Goal: Information Seeking & Learning: Understand process/instructions

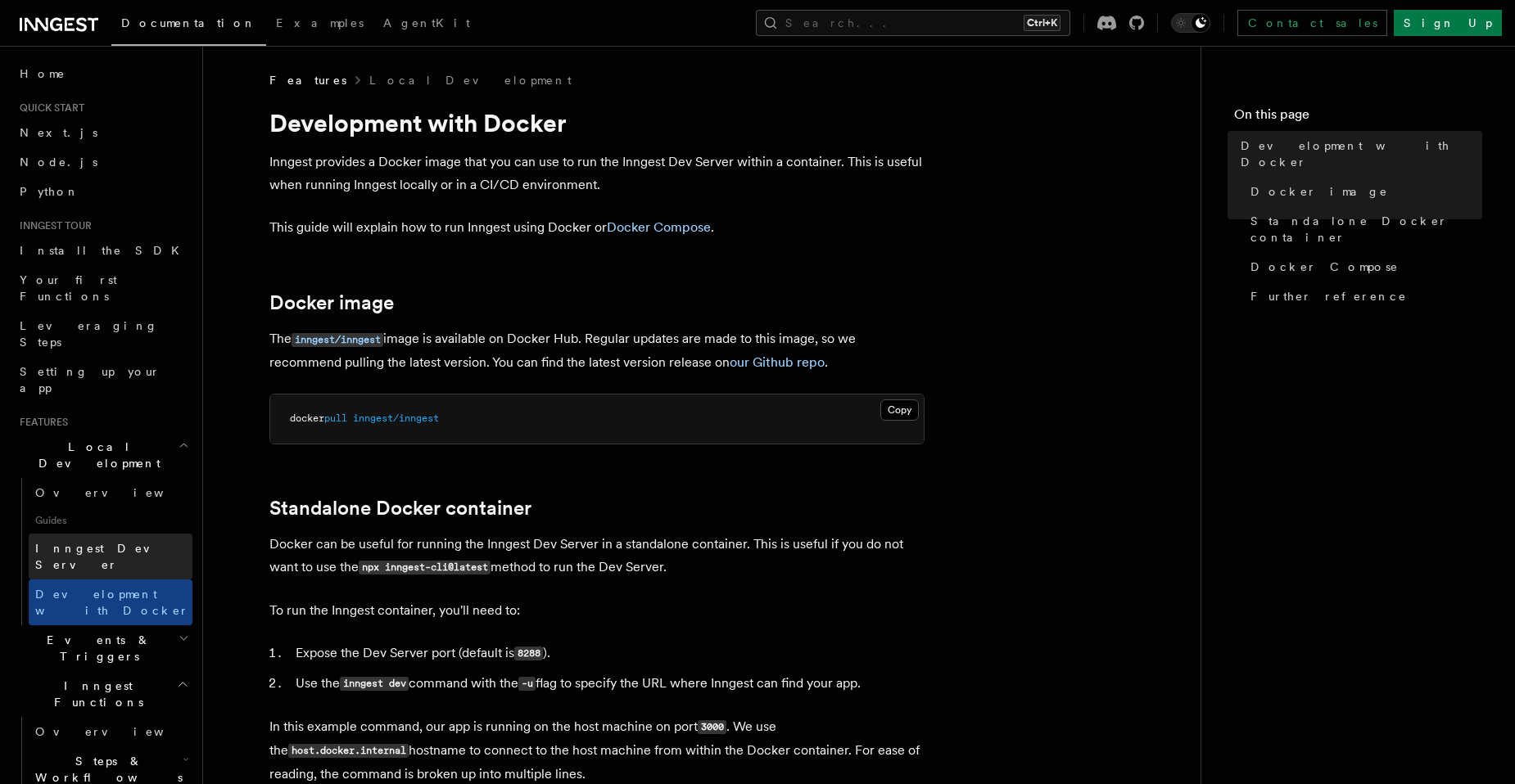
click at [99, 534] on link "Inngest Dev Server" at bounding box center [110, 557] width 163 height 46
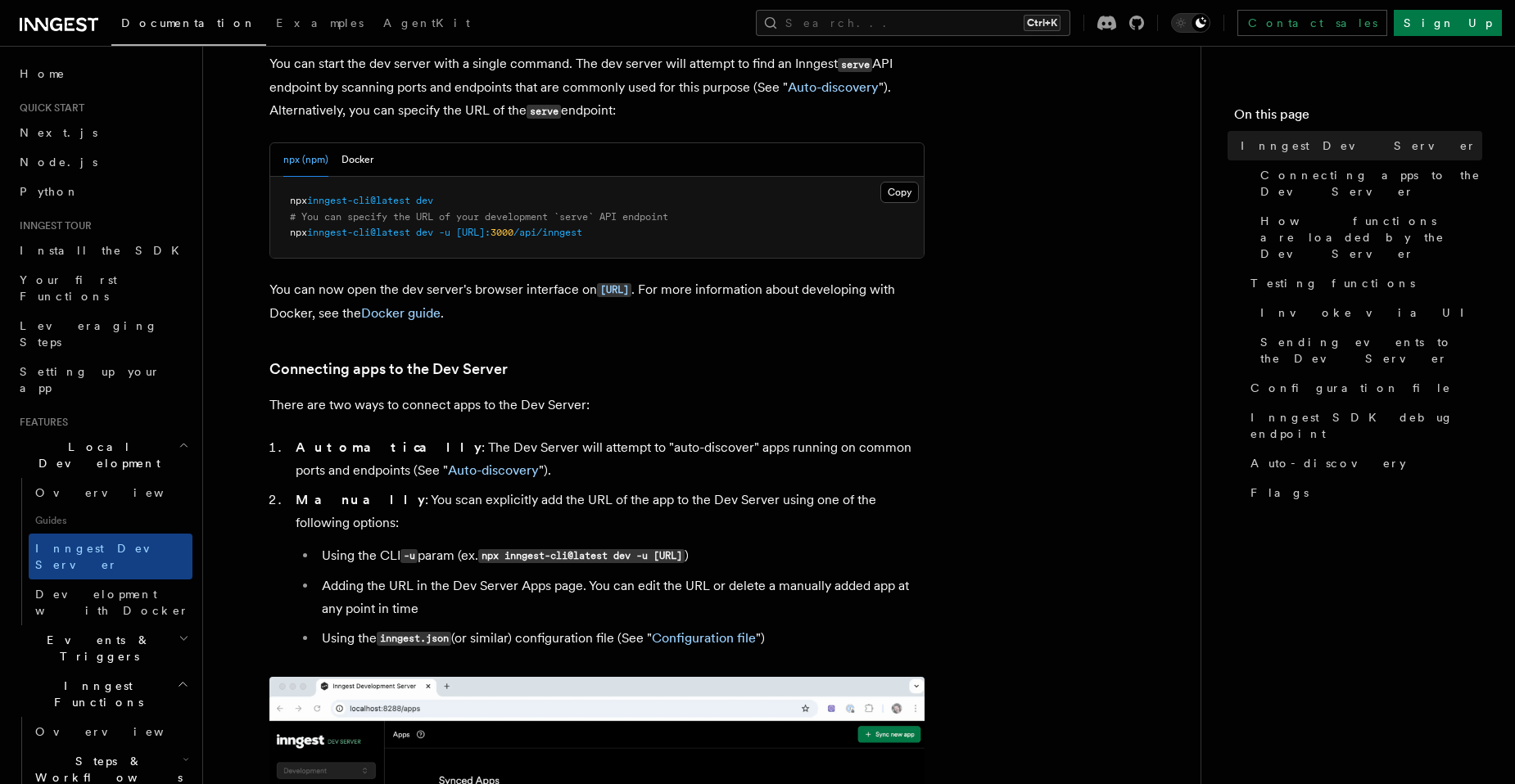
scroll to position [573, 0]
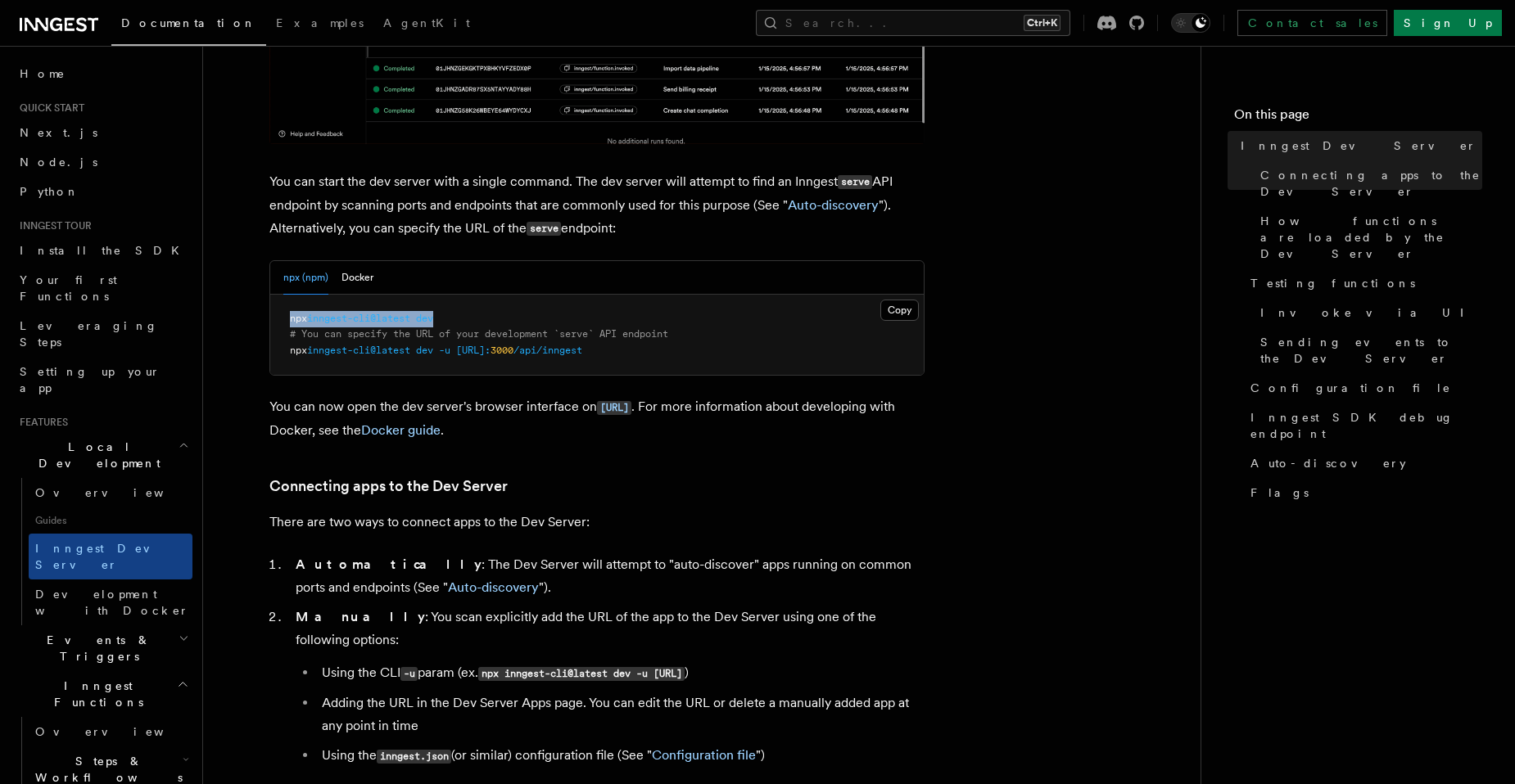
drag, startPoint x: 470, startPoint y: 310, endPoint x: 256, endPoint y: 305, distance: 214.1
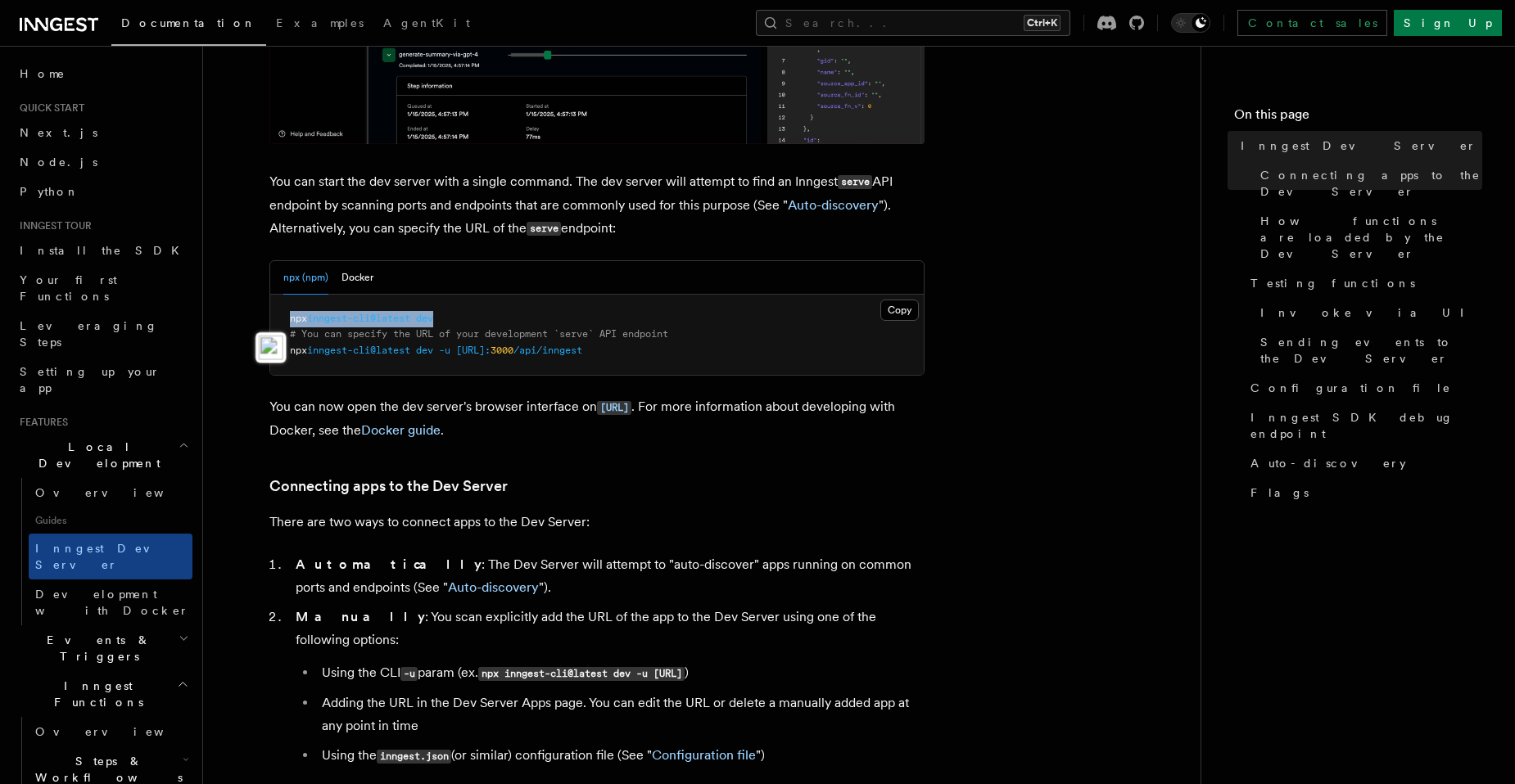
copy span "npx inngest-cli@latest dev"
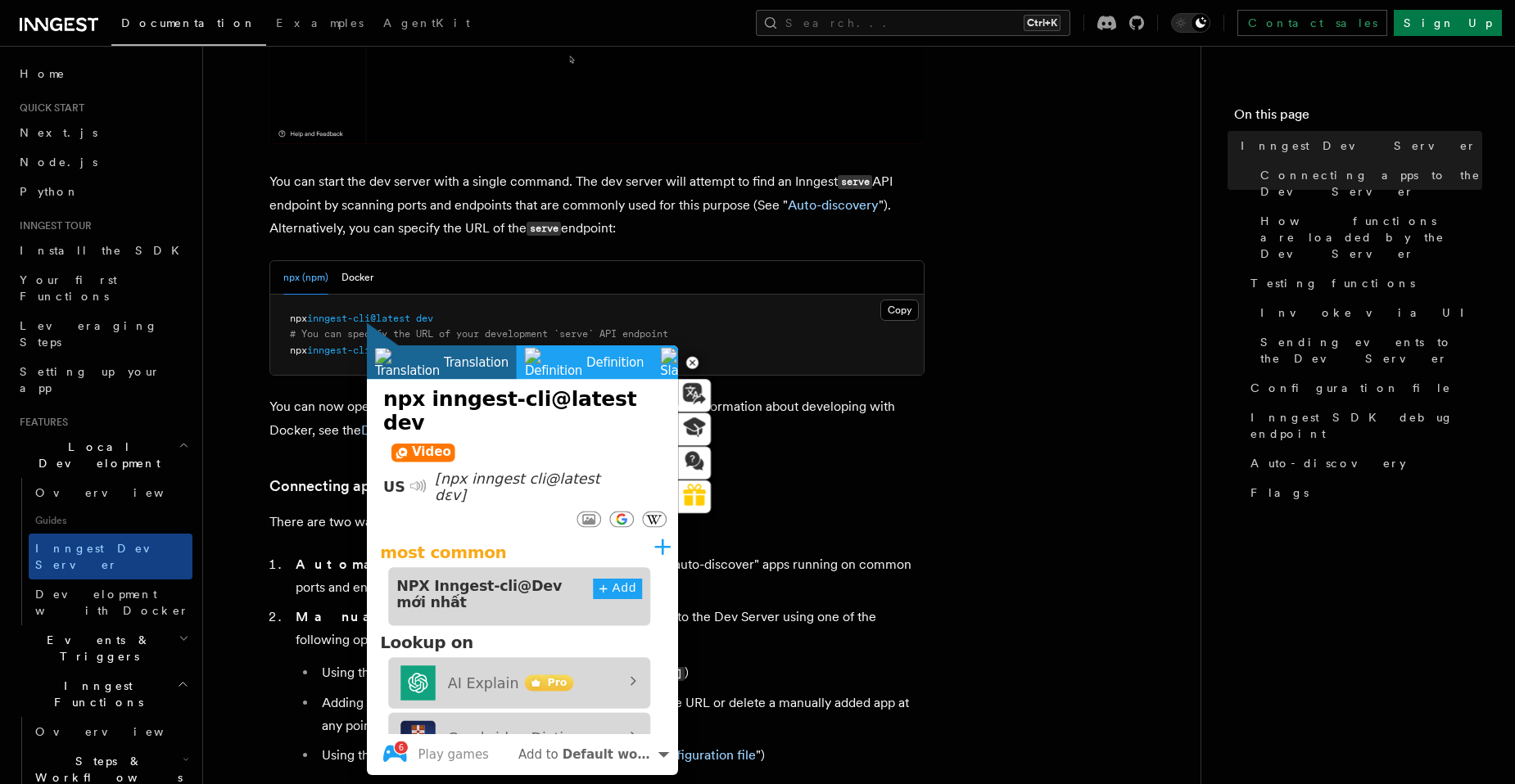
click at [865, 489] on h3 "Connecting apps to the Dev Server" at bounding box center [597, 486] width 655 height 23
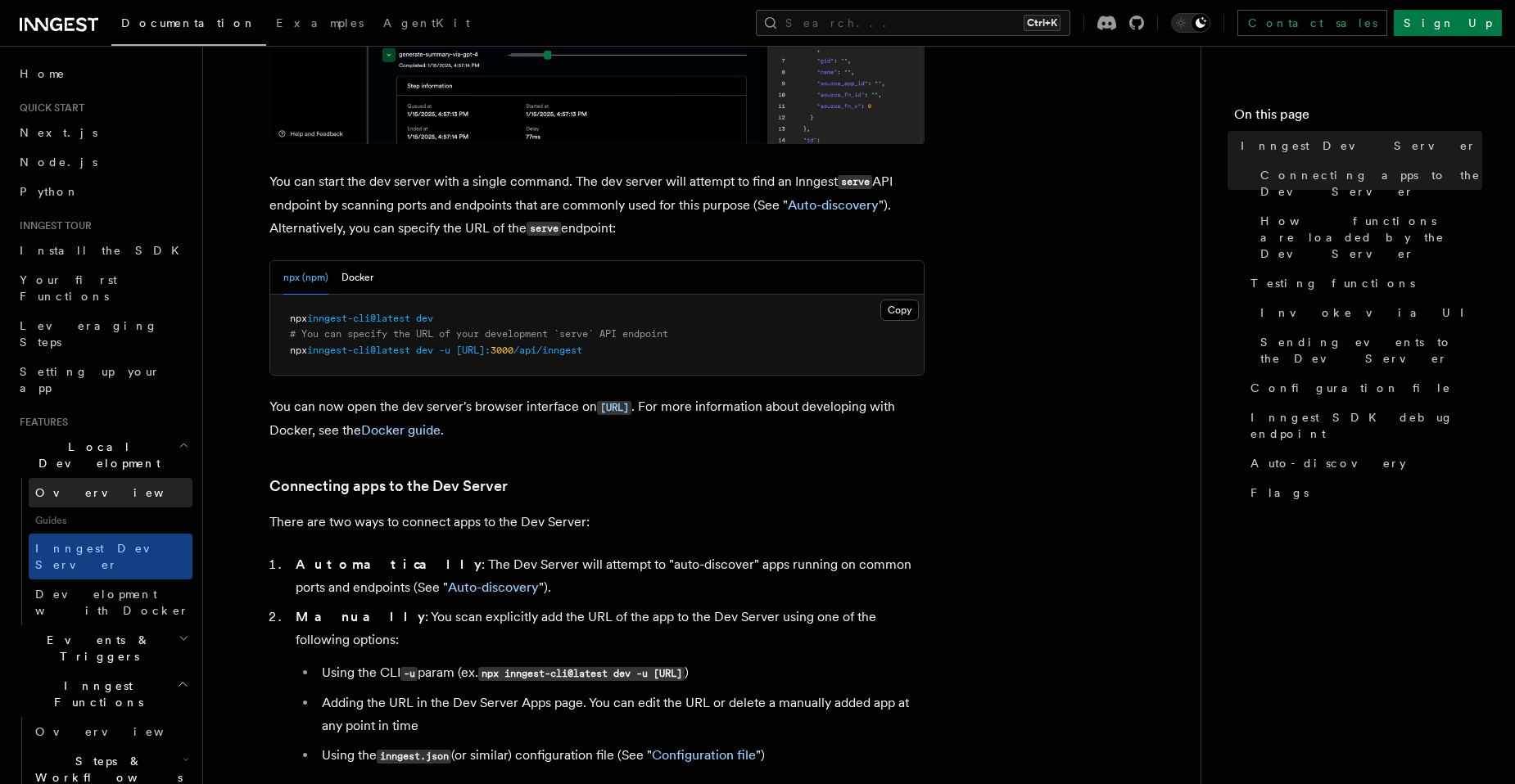
click at [110, 478] on link "Overview" at bounding box center [110, 493] width 163 height 30
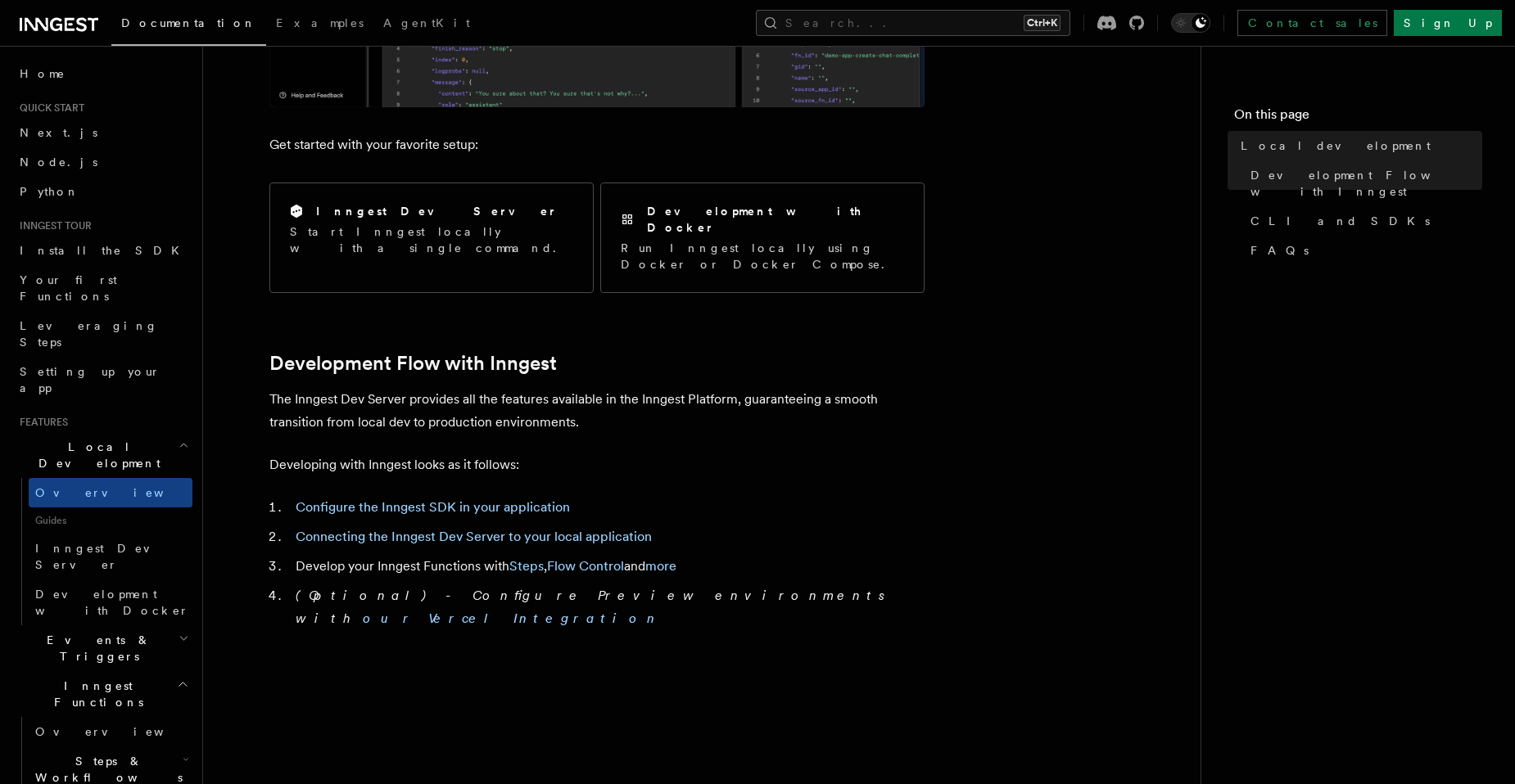
scroll to position [737, 0]
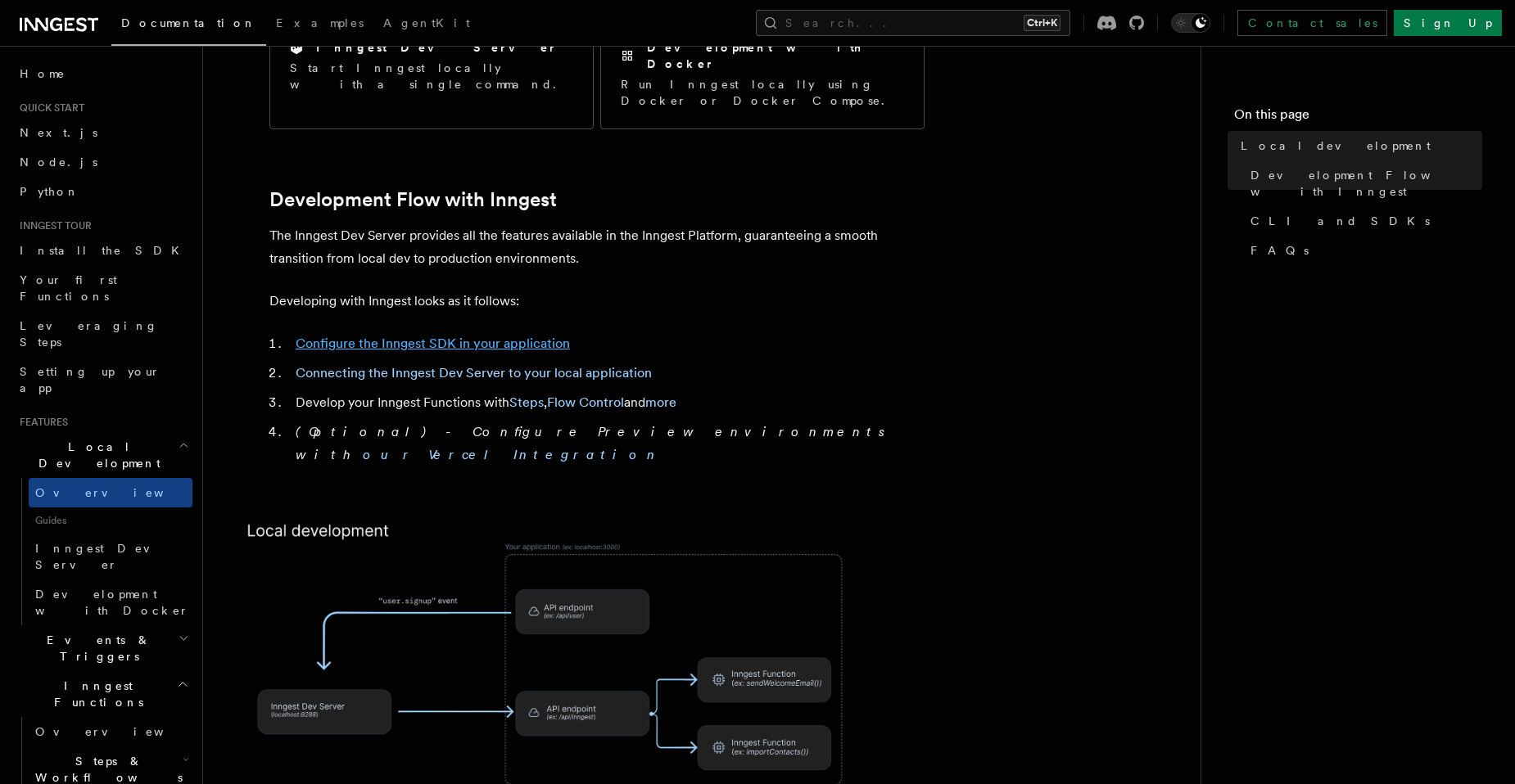
click at [510, 335] on link "Configure the Inngest SDK in your application" at bounding box center [432, 343] width 274 height 16
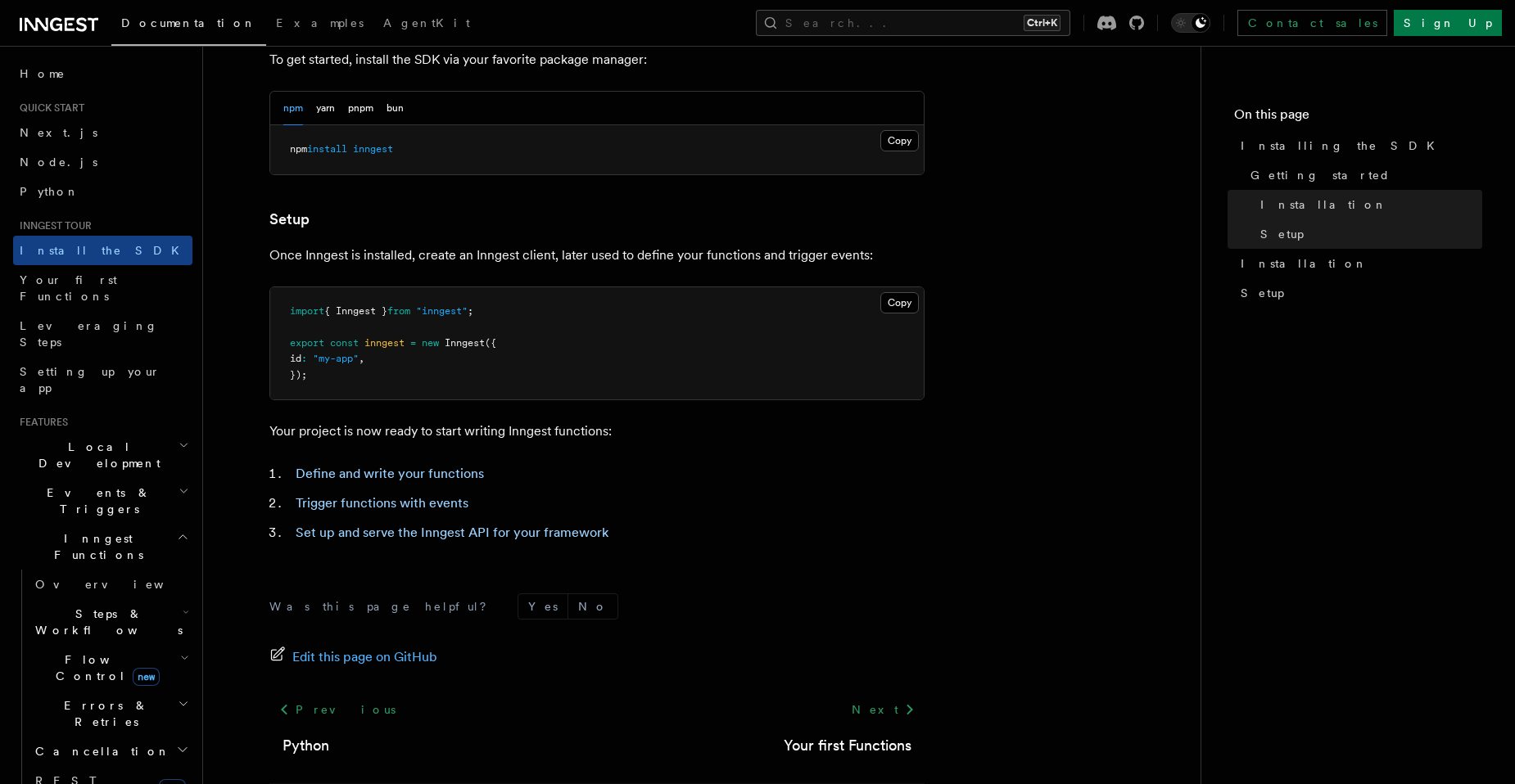
scroll to position [577, 0]
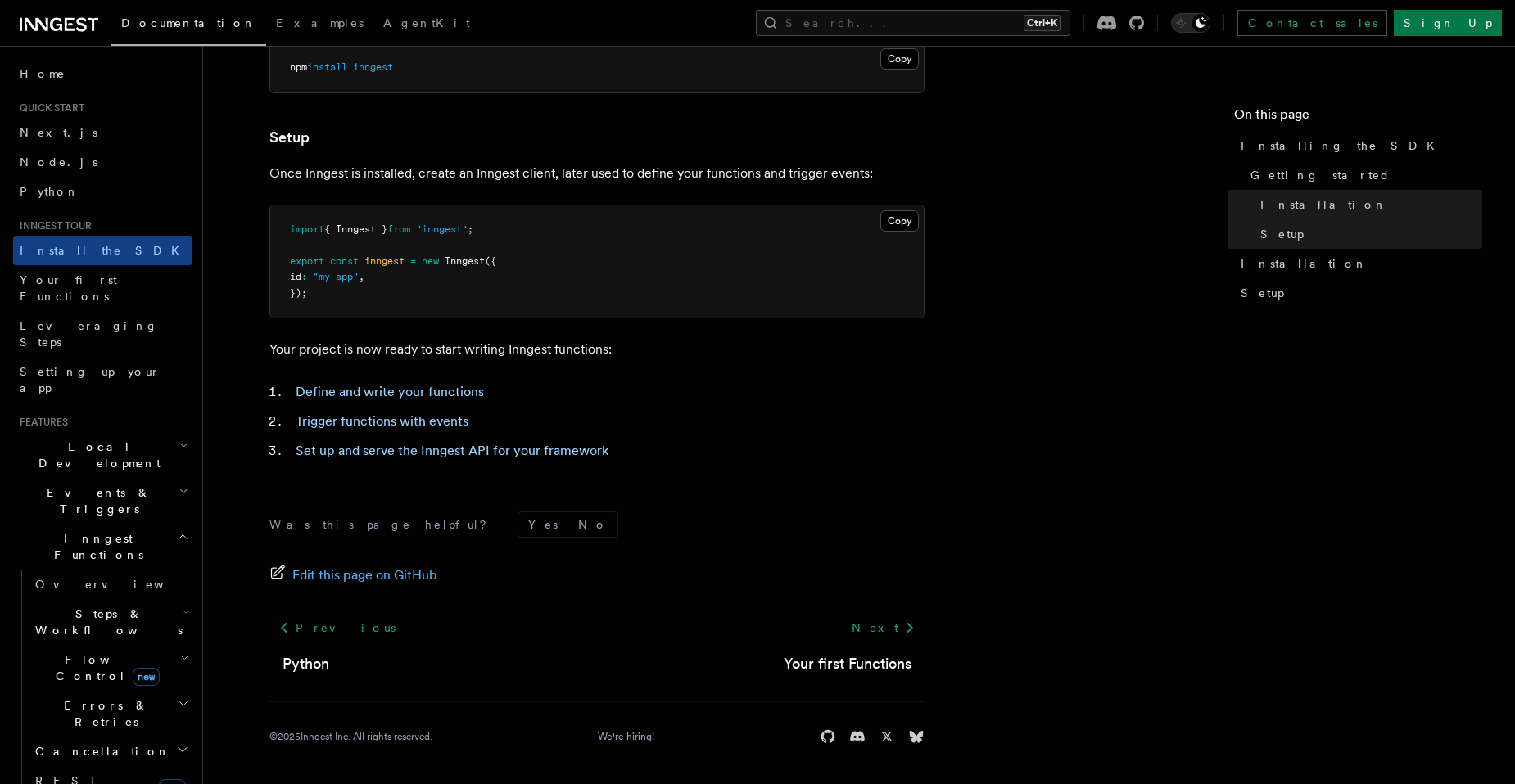
click at [100, 439] on span "Local Development" at bounding box center [95, 454] width 165 height 32
click at [72, 508] on span "Guides" at bounding box center [110, 520] width 163 height 27
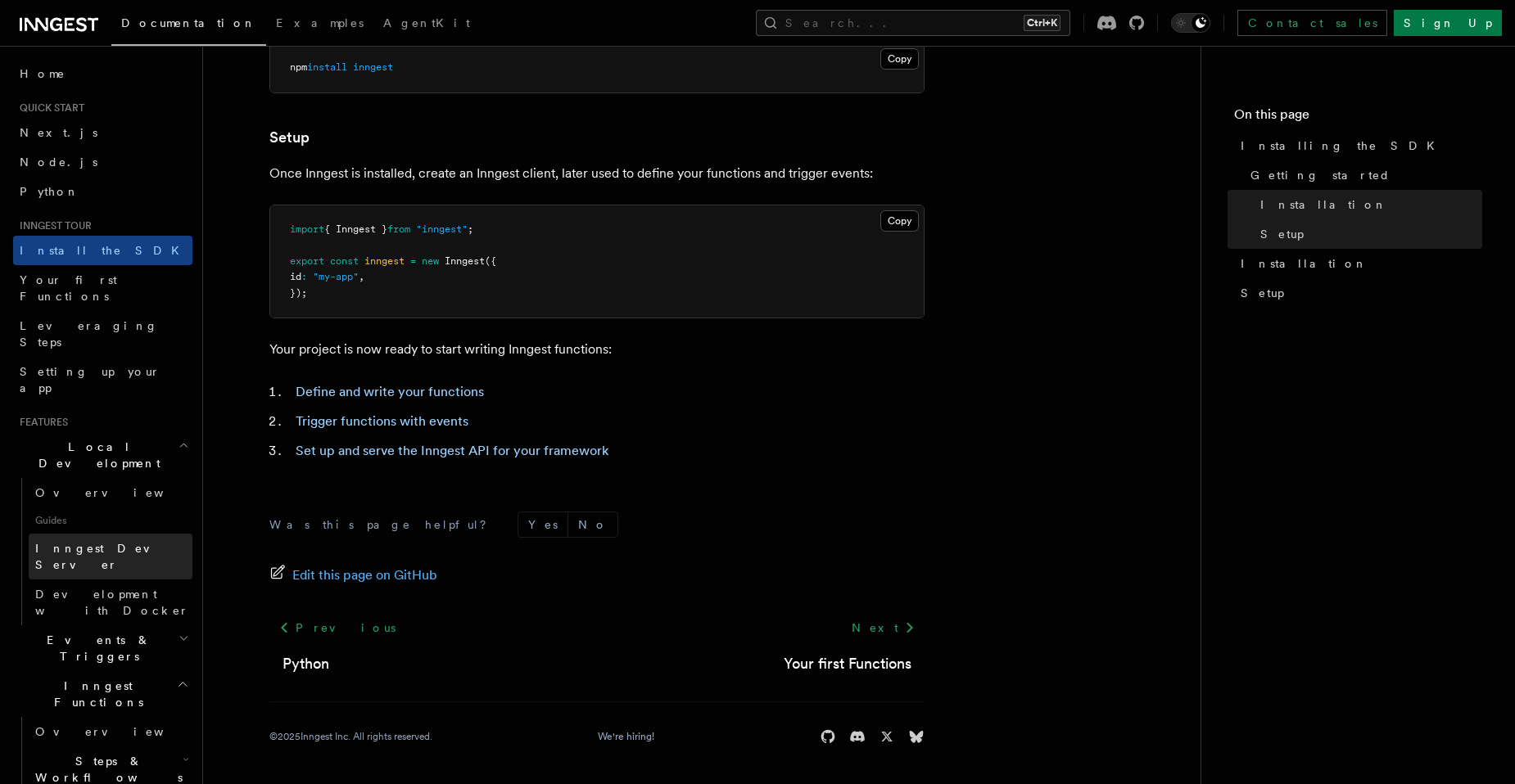
click at [66, 534] on link "Inngest Dev Server" at bounding box center [110, 557] width 163 height 46
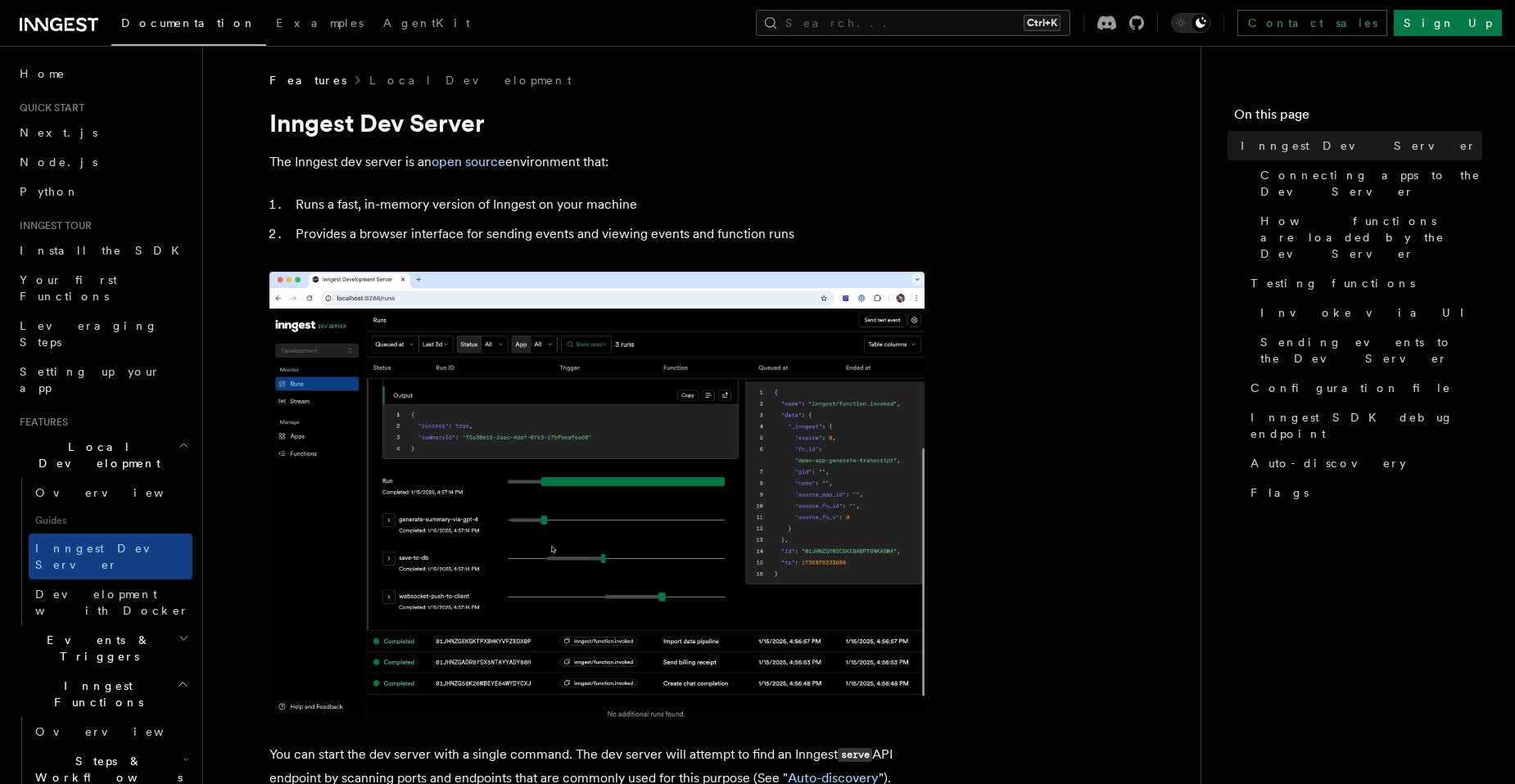
click at [75, 486] on span "Overview" at bounding box center [119, 492] width 168 height 13
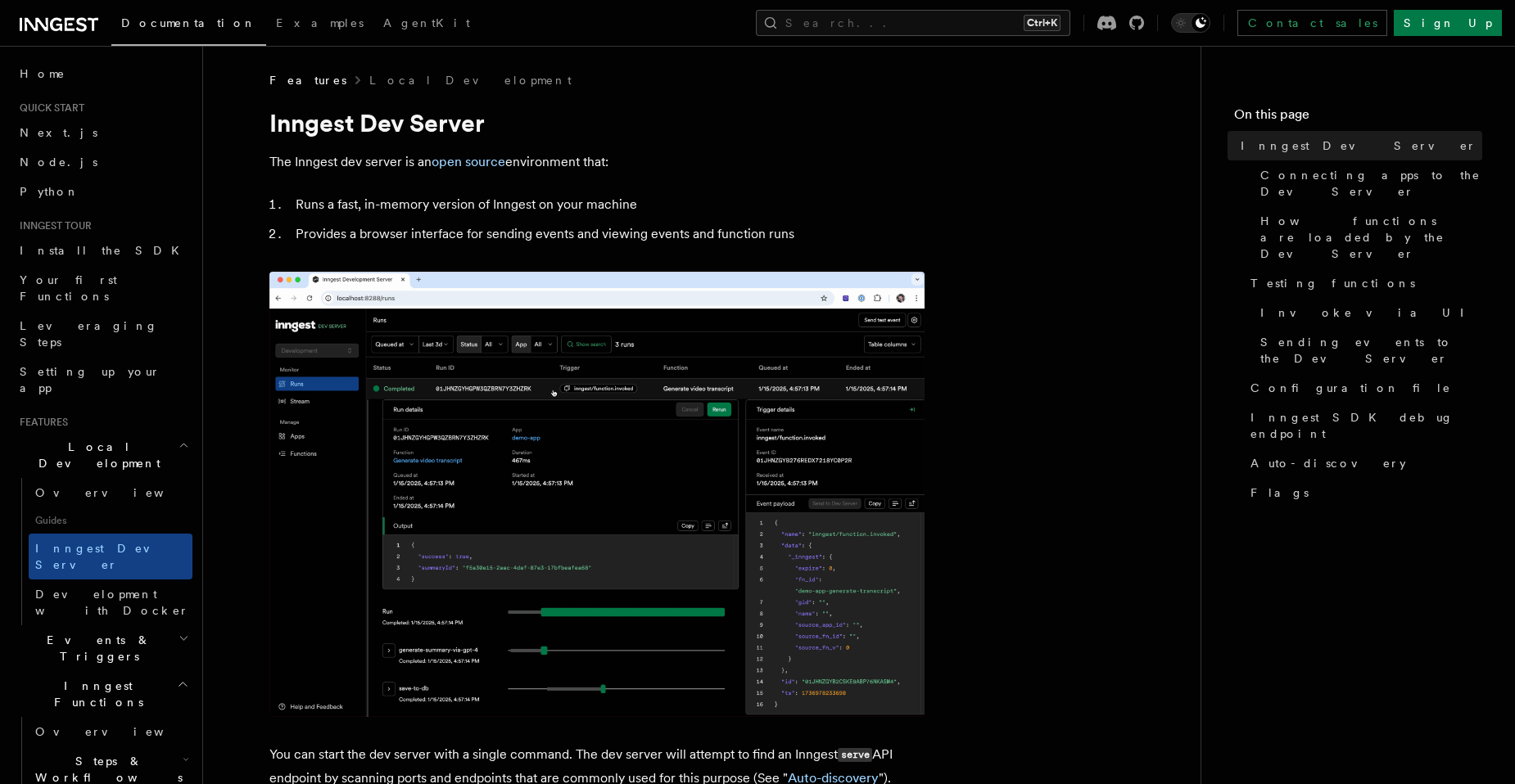
click at [76, 486] on span "Overview" at bounding box center [119, 492] width 168 height 13
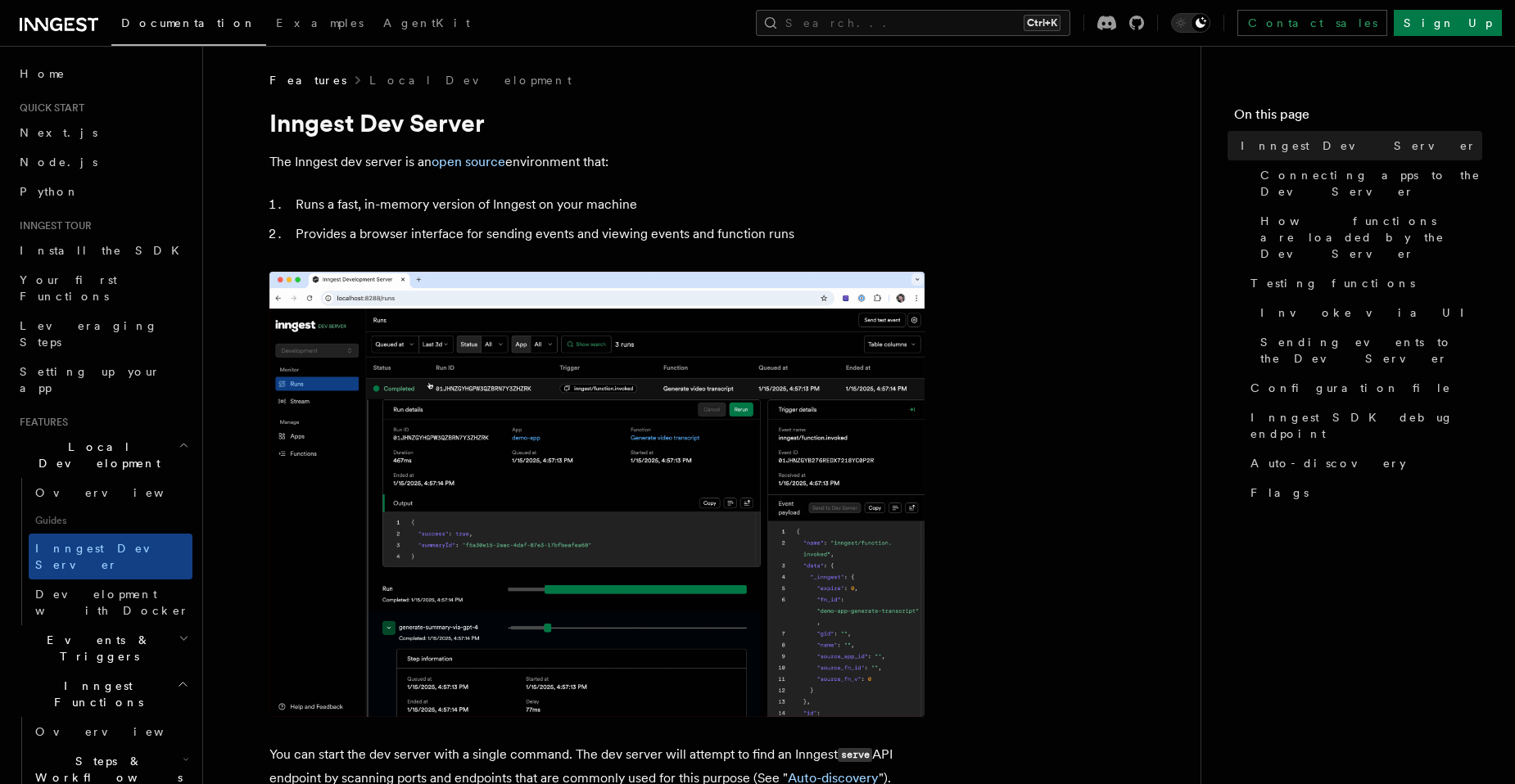
click at [102, 478] on link "Overview" at bounding box center [110, 493] width 163 height 30
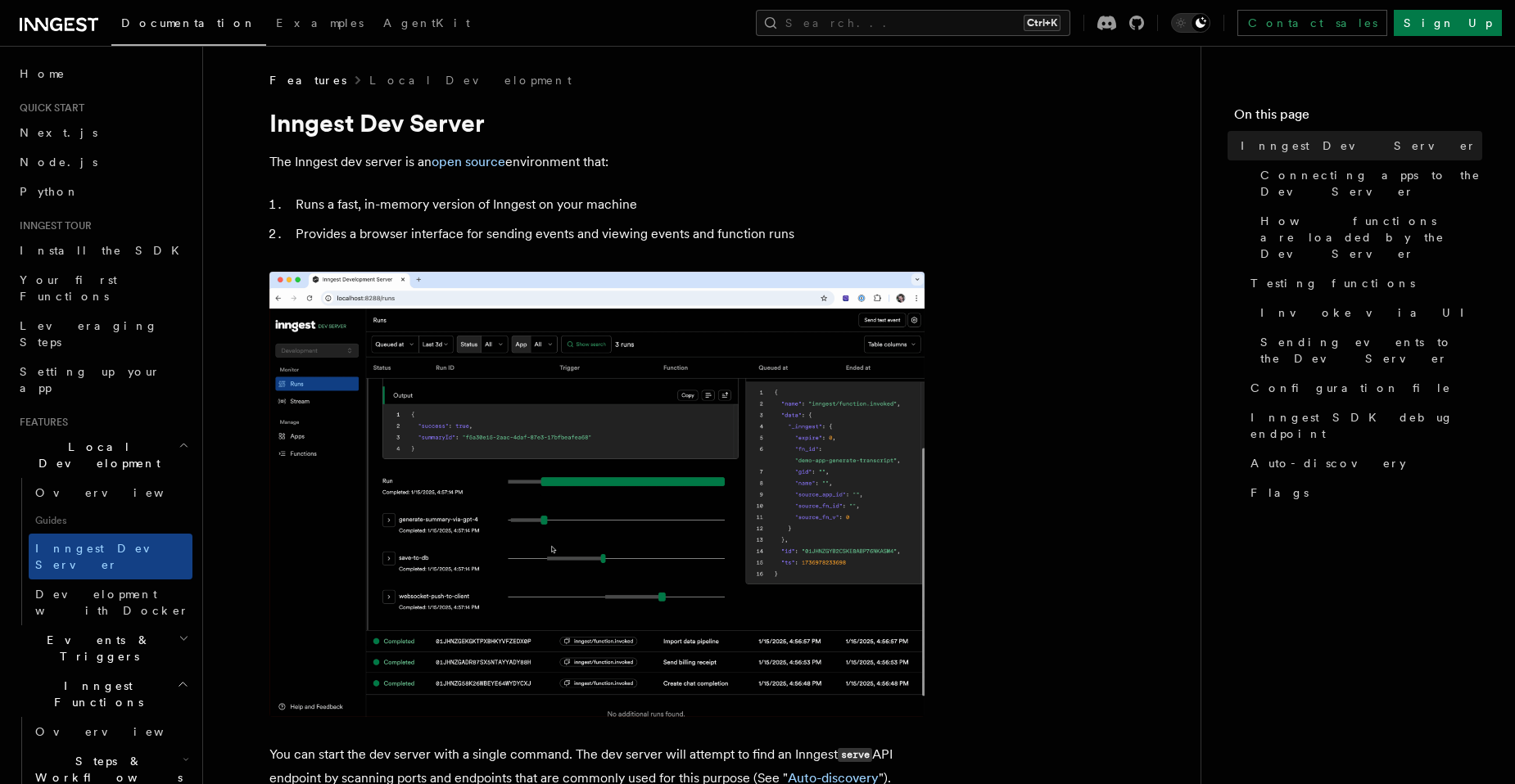
click at [647, 213] on li "Runs a fast, in-memory version of Inngest on your machine" at bounding box center [608, 204] width 634 height 23
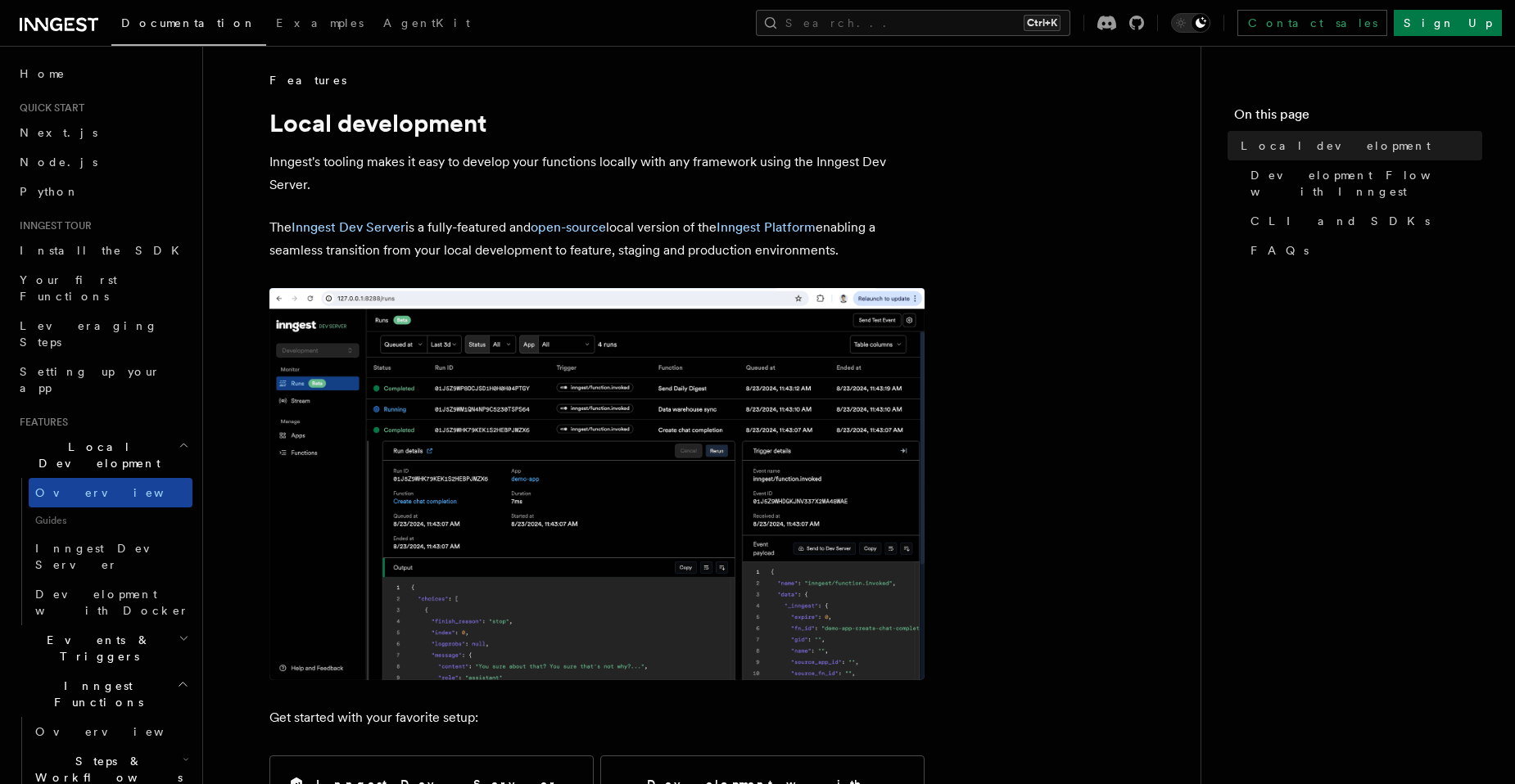
drag, startPoint x: 663, startPoint y: 173, endPoint x: 67, endPoint y: 428, distance: 648.3
click at [67, 486] on span "Overview" at bounding box center [119, 492] width 168 height 13
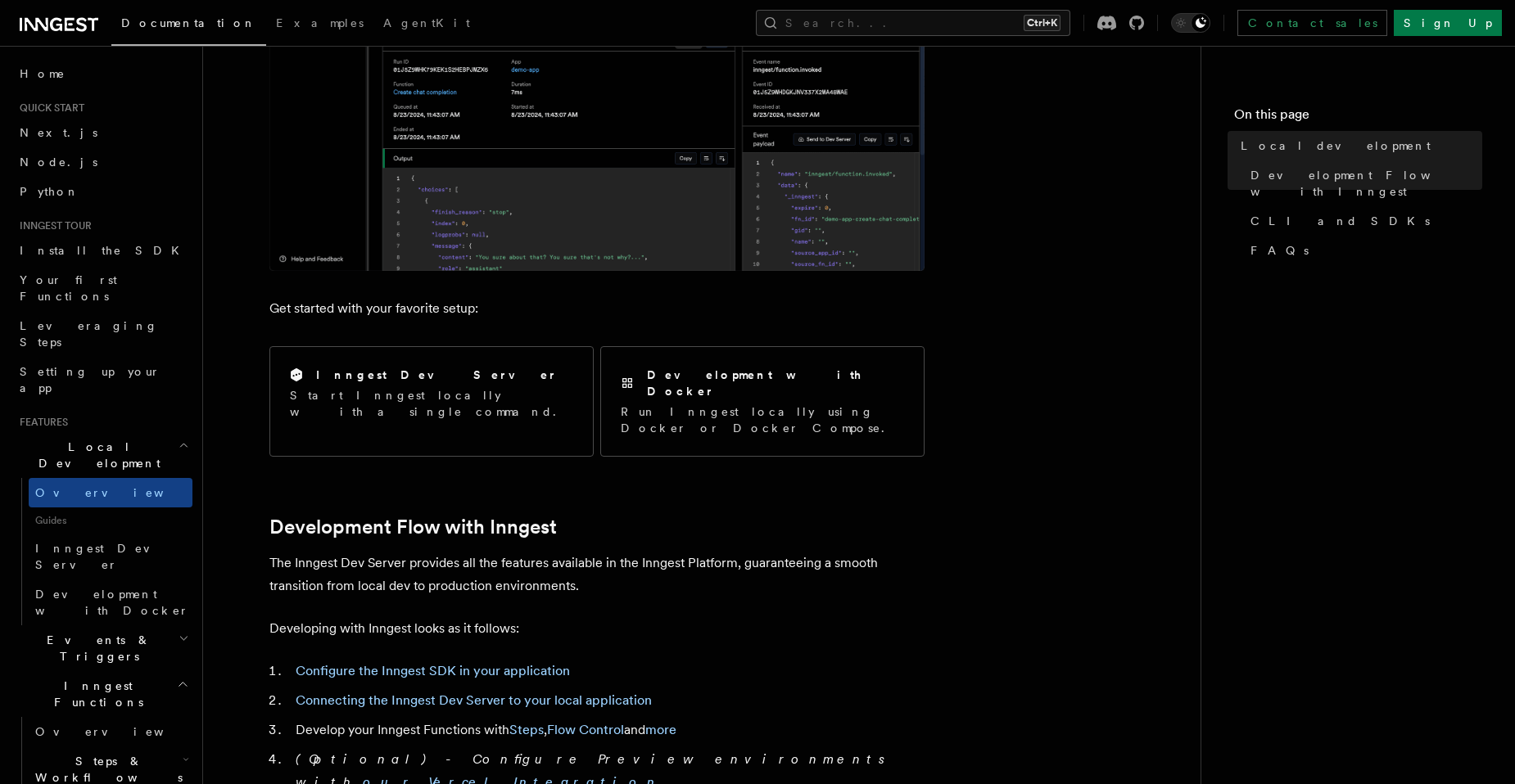
scroll to position [491, 0]
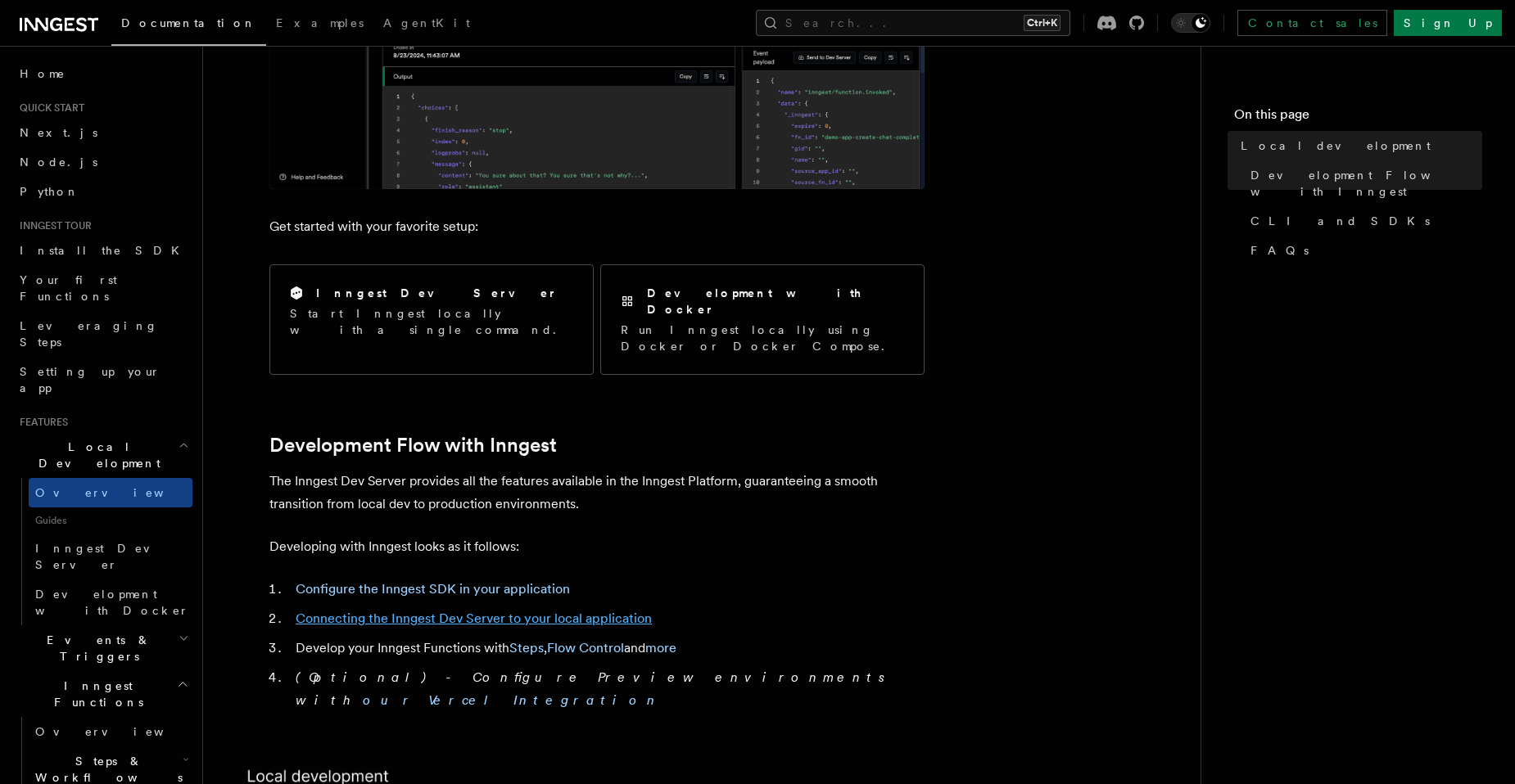
click at [560, 611] on link "Connecting the Inngest Dev Server to your local application" at bounding box center [473, 619] width 356 height 16
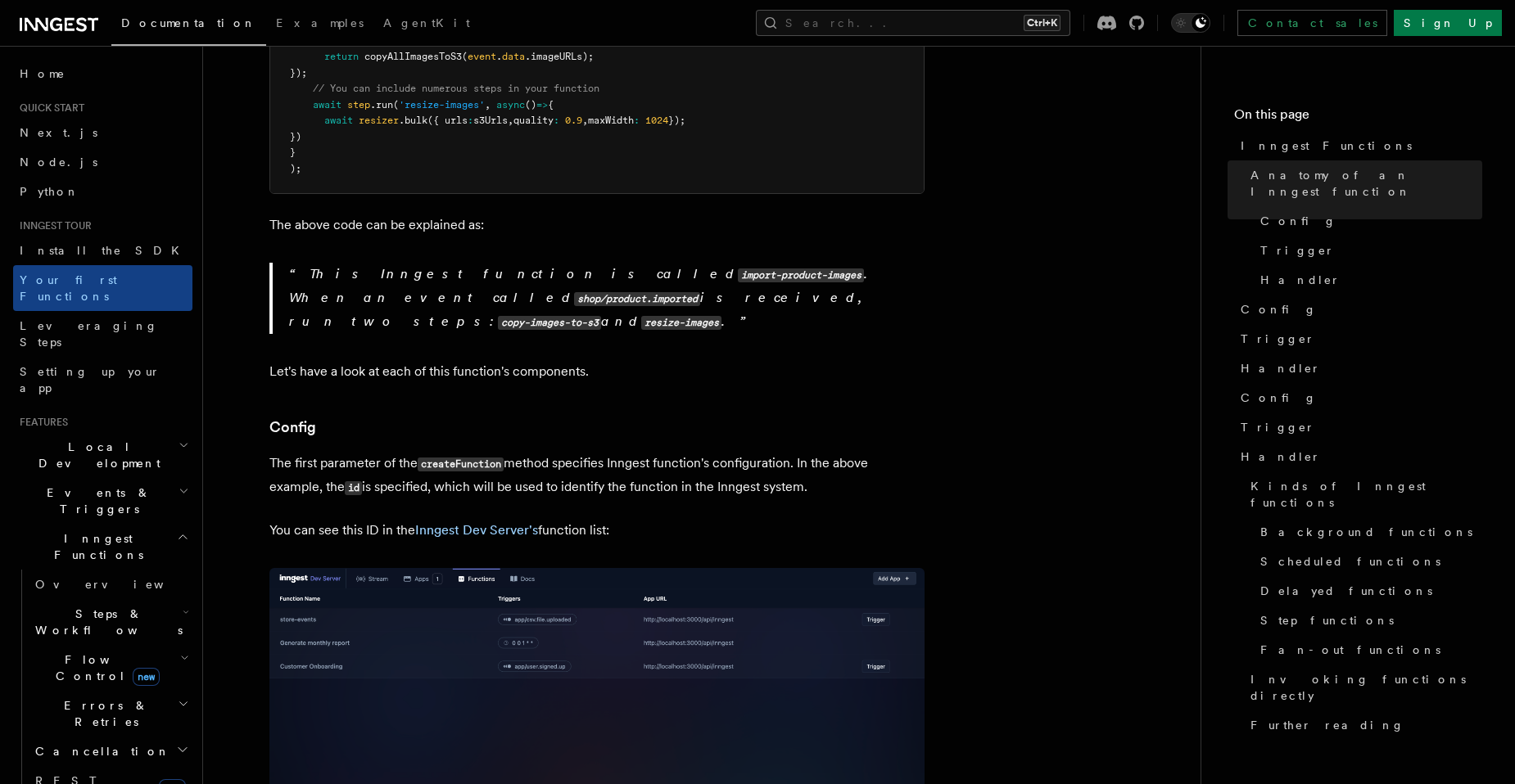
scroll to position [664, 0]
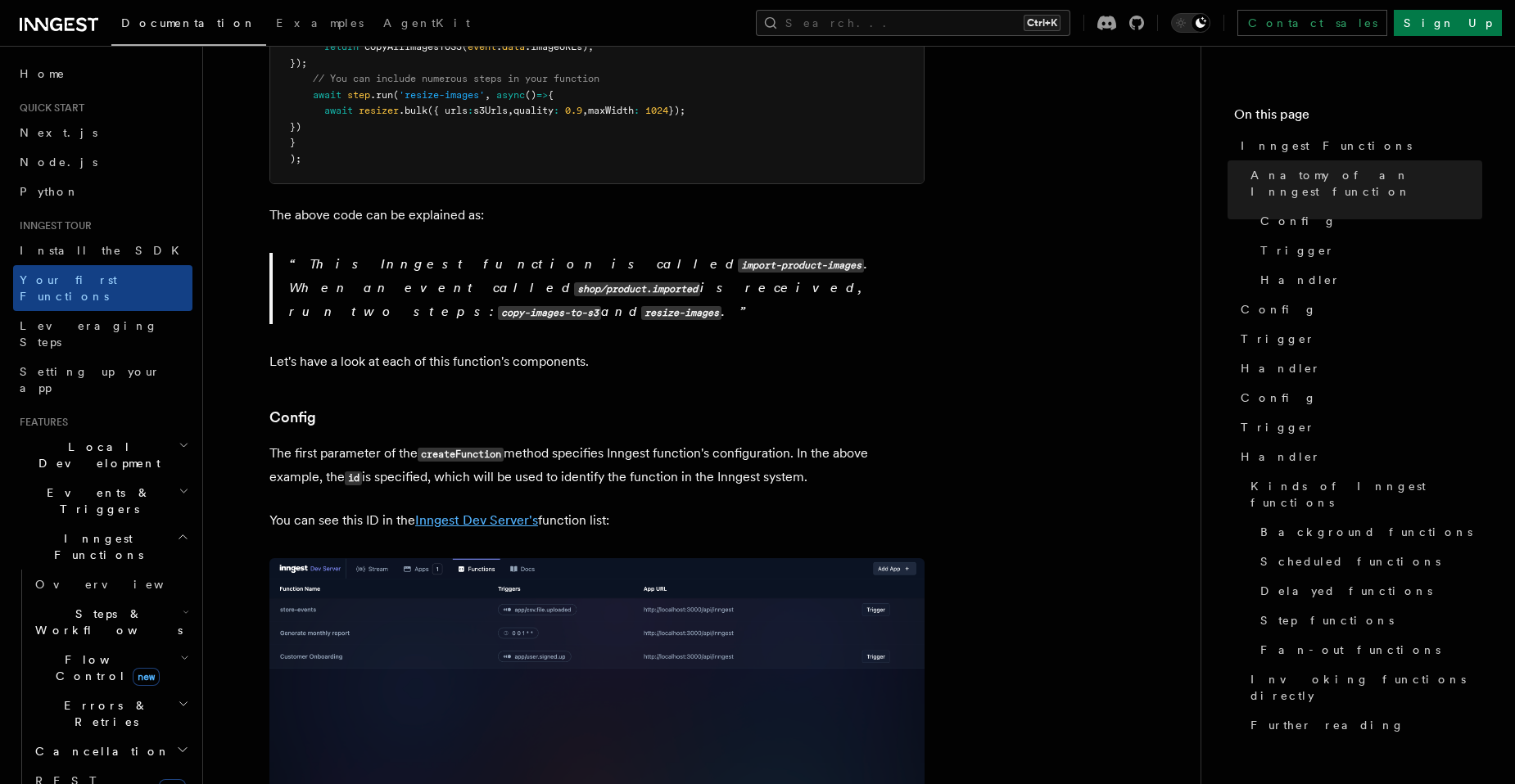
click at [466, 513] on link "Inngest Dev Server's" at bounding box center [476, 520] width 123 height 16
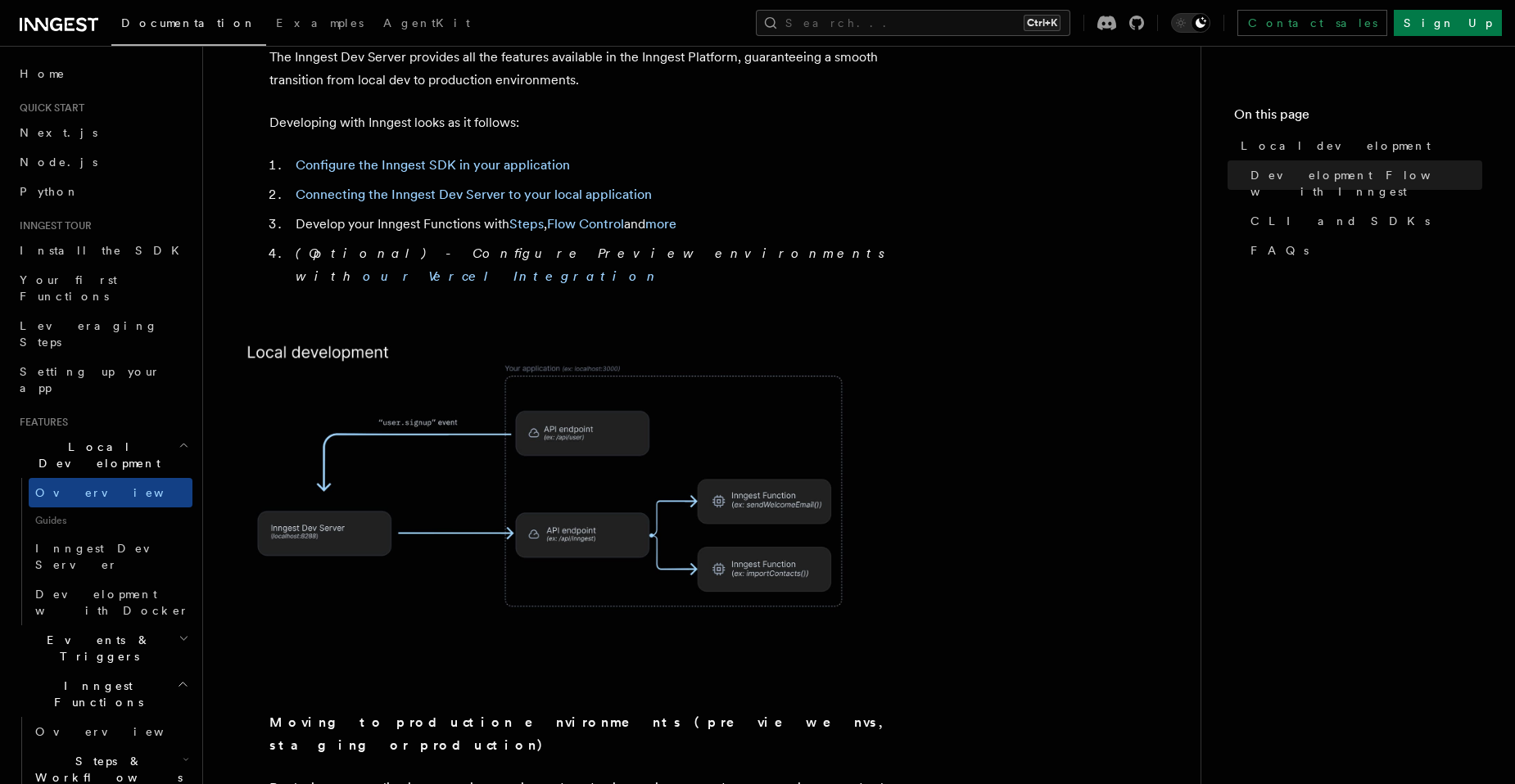
scroll to position [916, 0]
click at [604, 215] on link "Flow Control" at bounding box center [585, 223] width 77 height 16
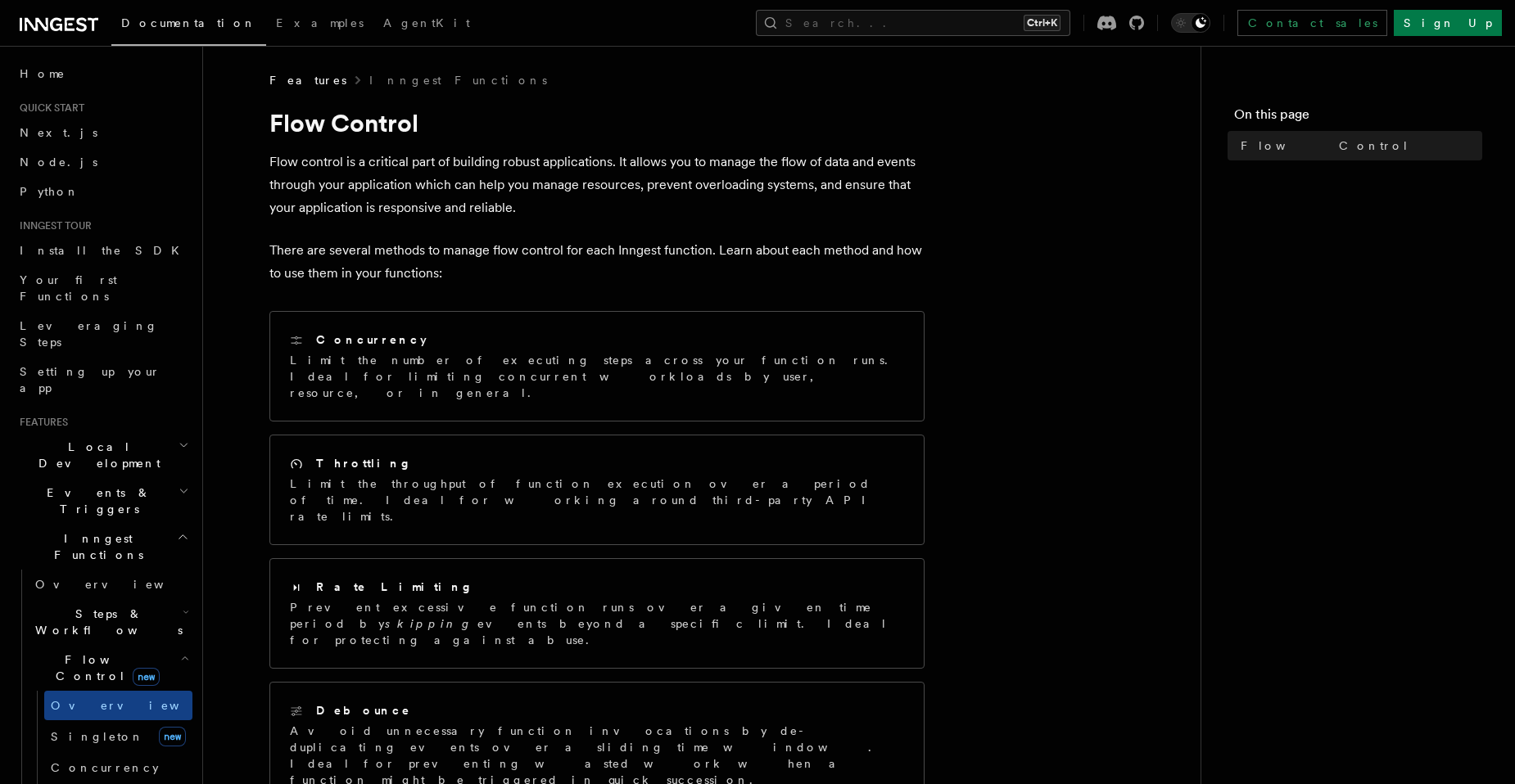
scroll to position [94, 0]
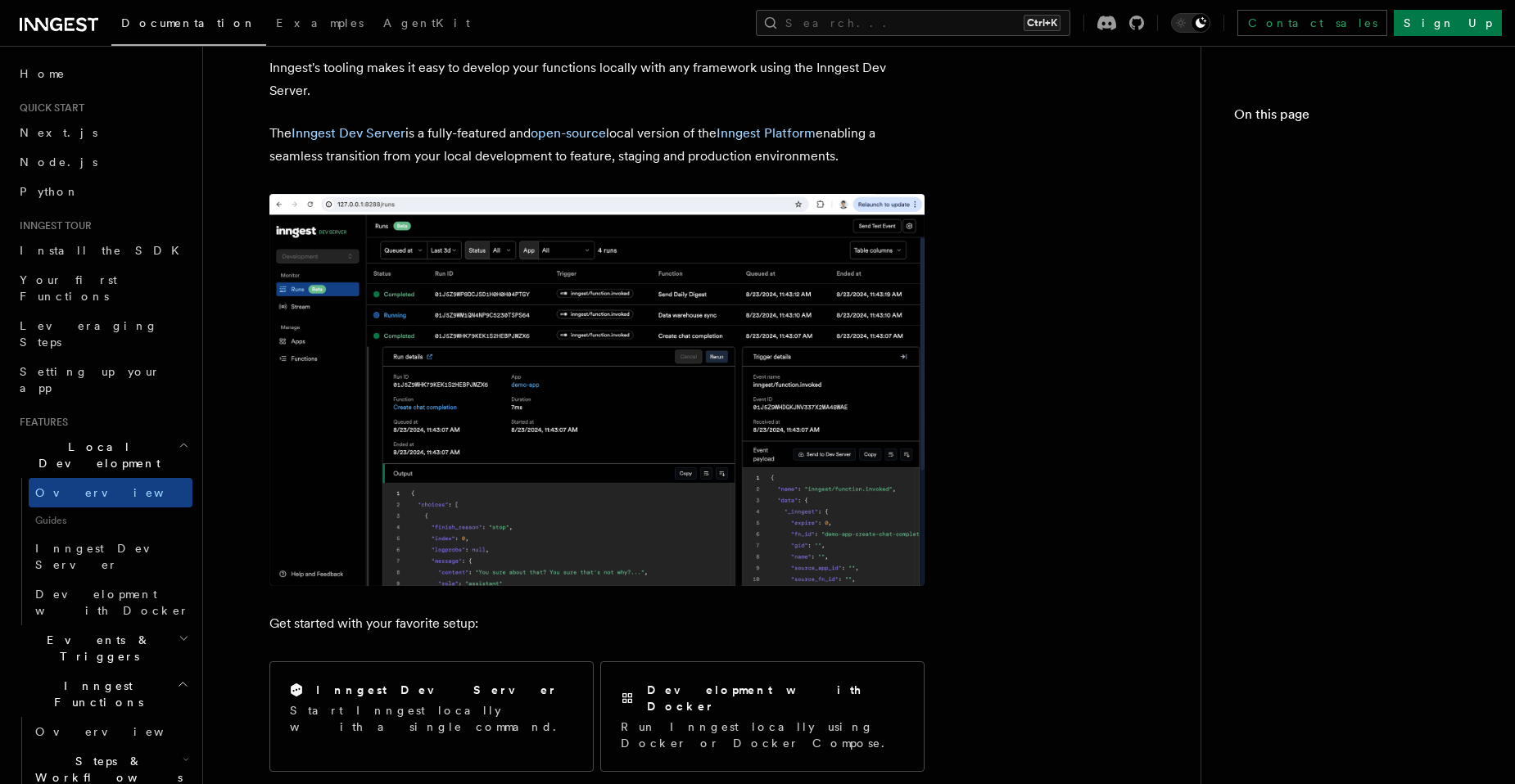
scroll to position [916, 0]
